Goal: Check status: Check status

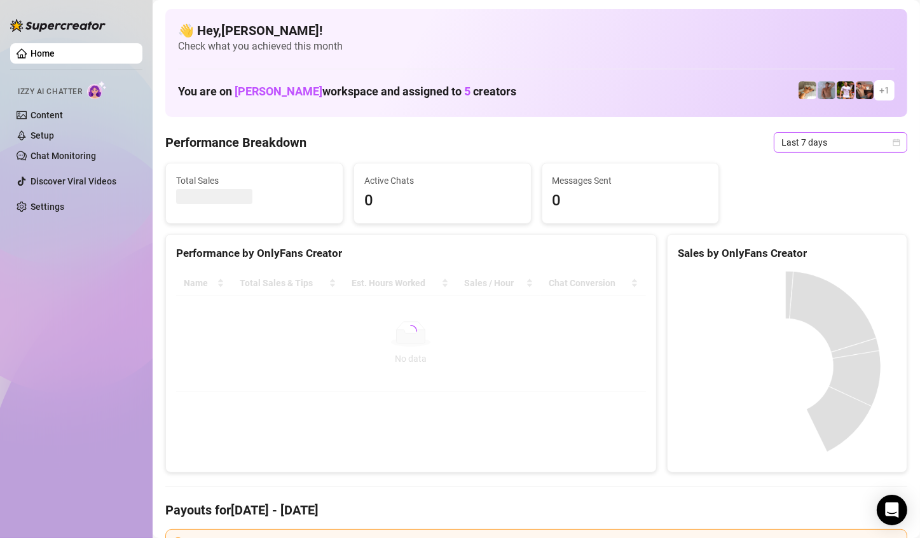
click at [847, 140] on span "Last 7 days" at bounding box center [840, 142] width 118 height 19
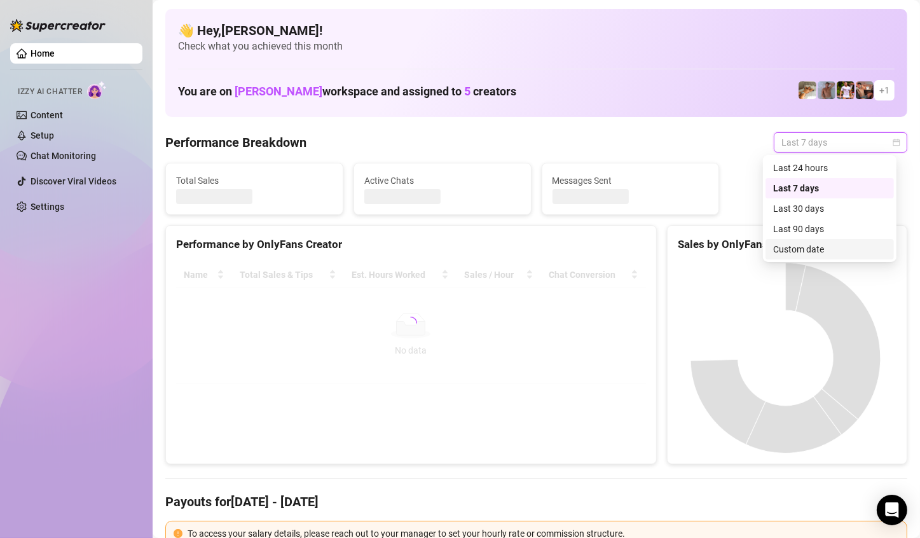
click at [814, 251] on div "Custom date" at bounding box center [829, 249] width 113 height 14
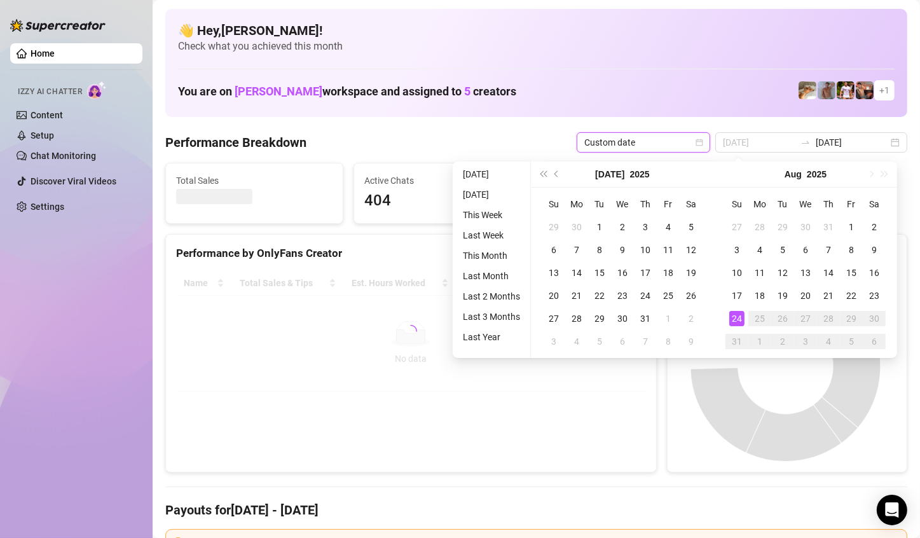
type input "[DATE]"
click at [729, 320] on div "24" at bounding box center [736, 318] width 15 height 15
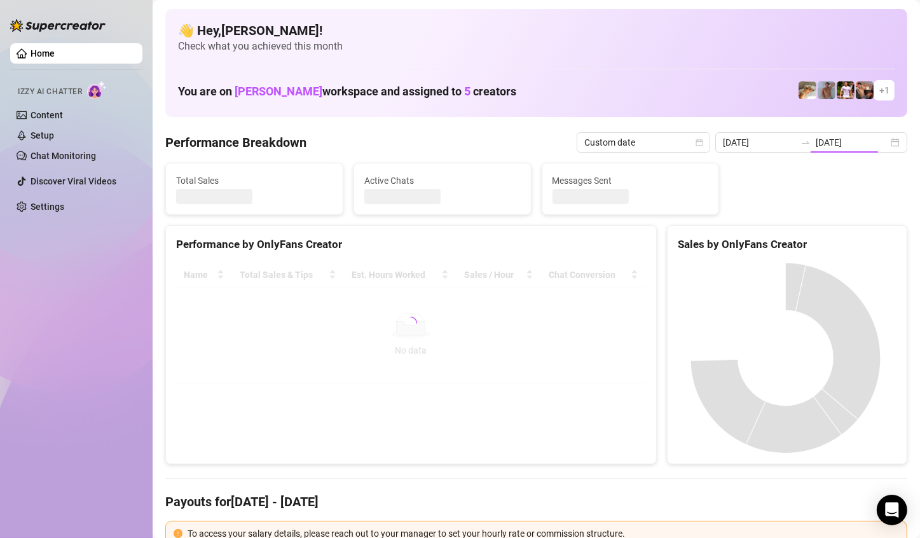
type input "[DATE]"
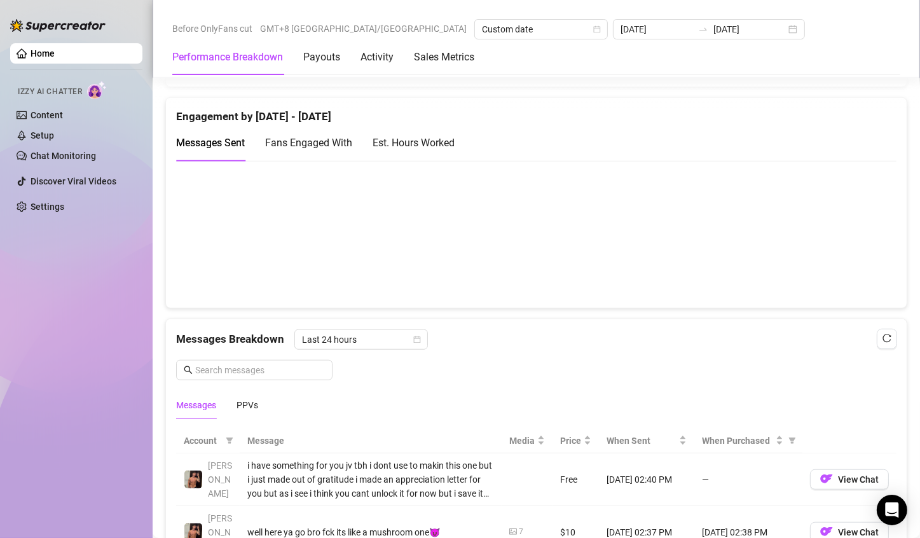
scroll to position [1081, 0]
